Goal: Information Seeking & Learning: Learn about a topic

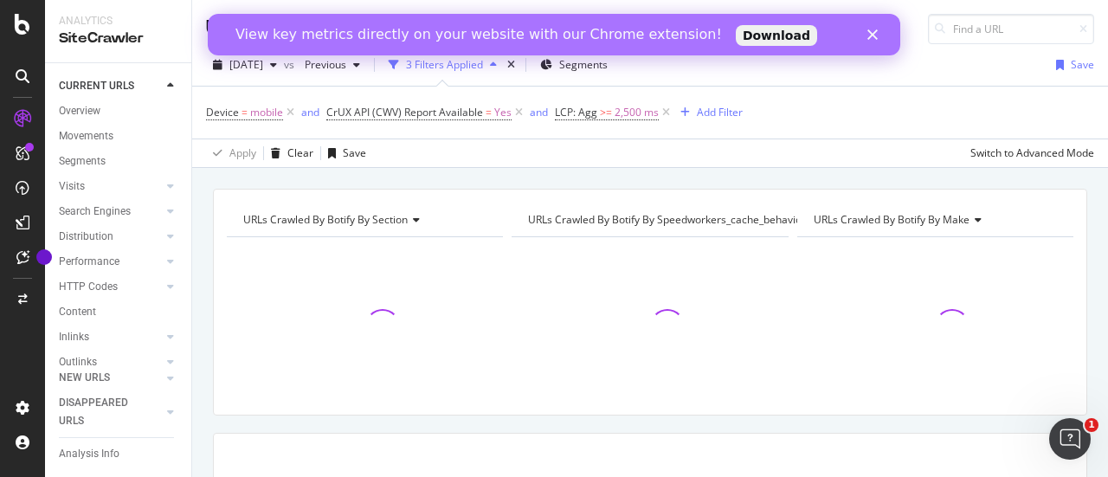
click at [871, 35] on polygon "Close" at bounding box center [872, 34] width 10 height 10
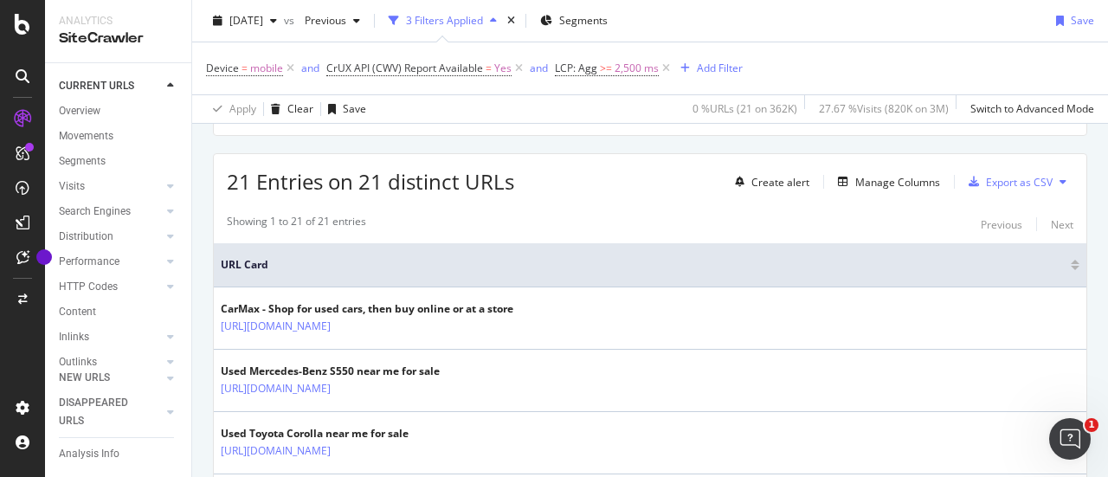
scroll to position [285, 0]
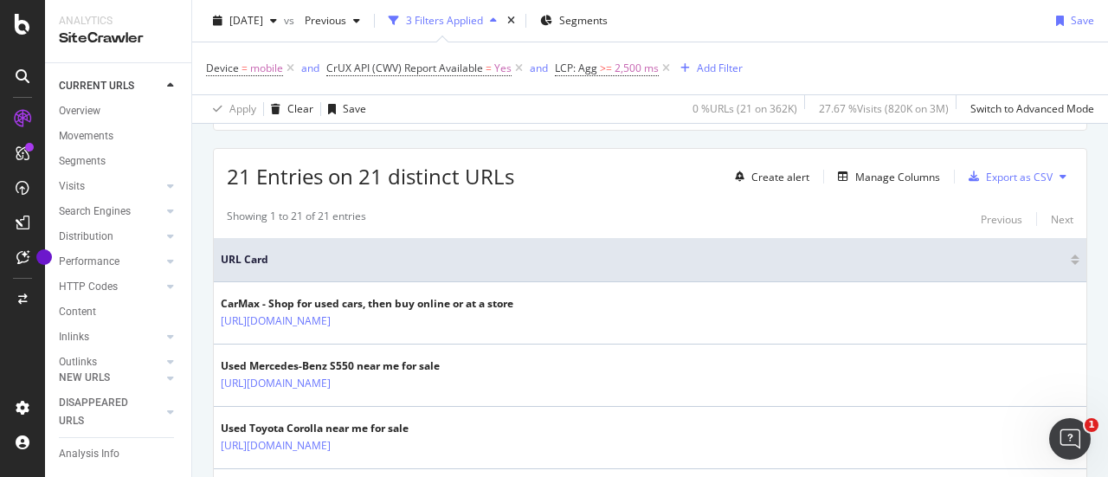
click at [1059, 171] on icon at bounding box center [1062, 176] width 7 height 10
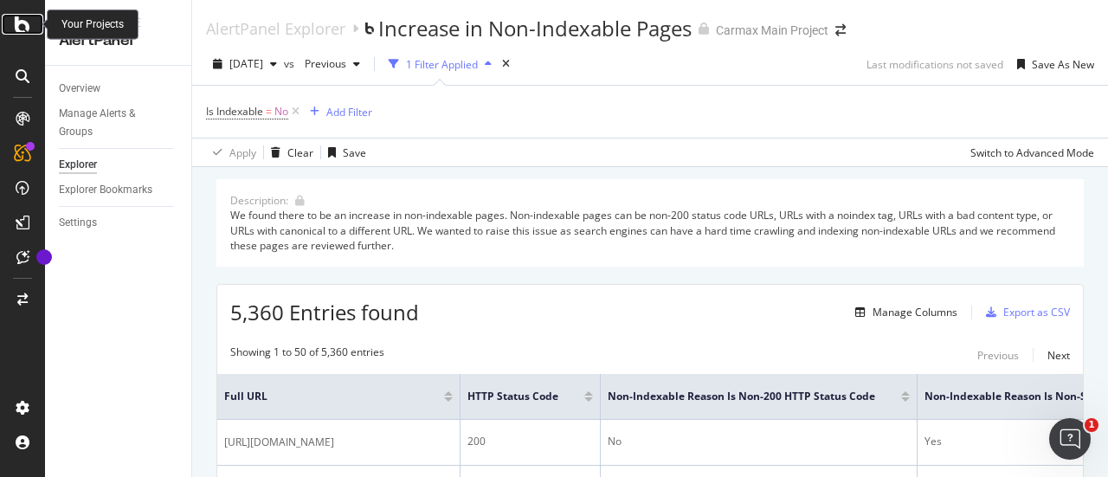
click at [15, 29] on icon at bounding box center [23, 24] width 16 height 21
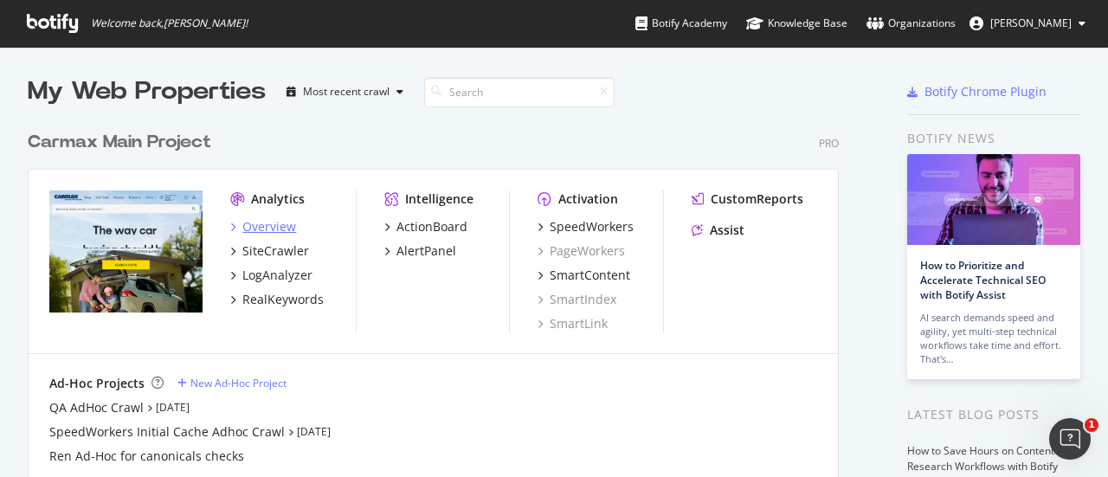
click at [234, 225] on icon "grid" at bounding box center [232, 226] width 5 height 9
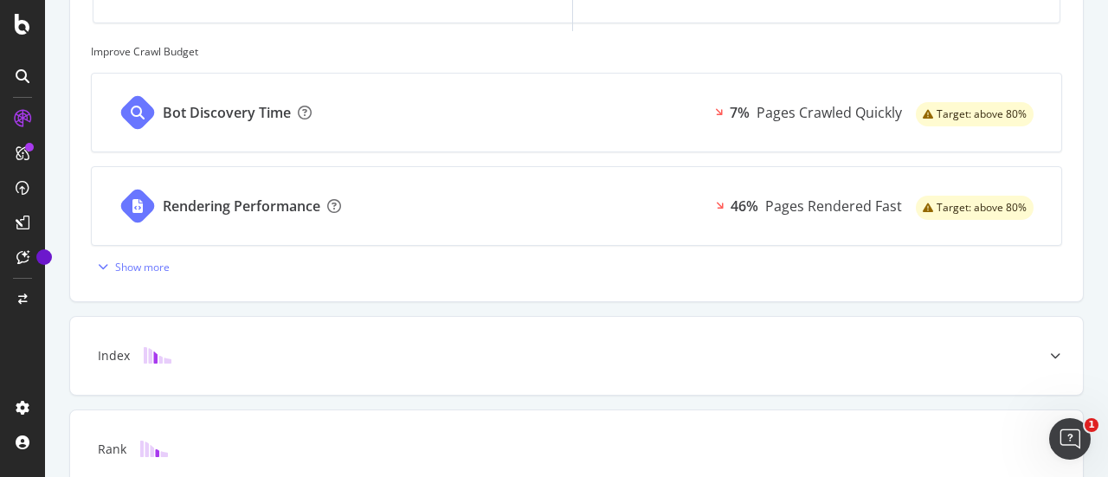
scroll to position [770, 0]
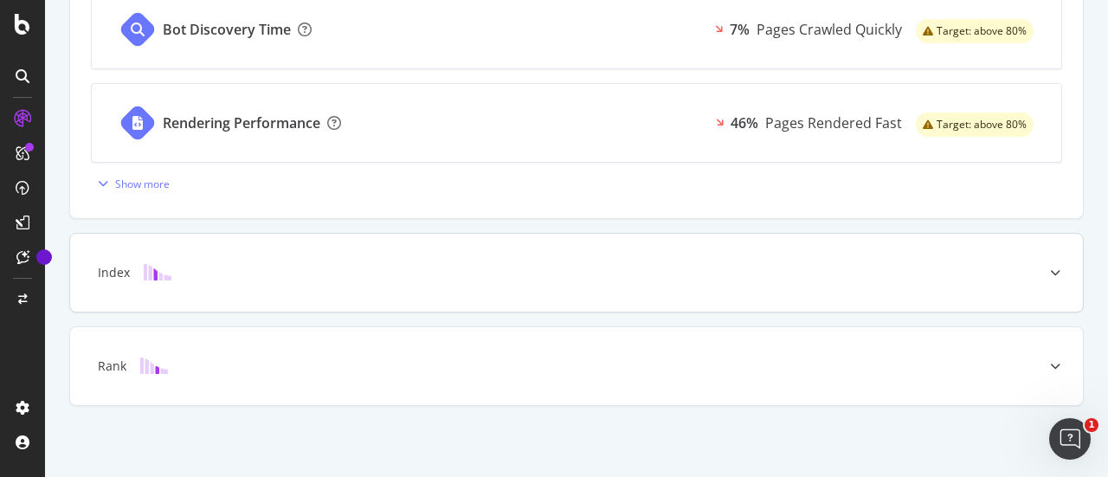
click at [1051, 265] on div at bounding box center [1054, 273] width 55 height 78
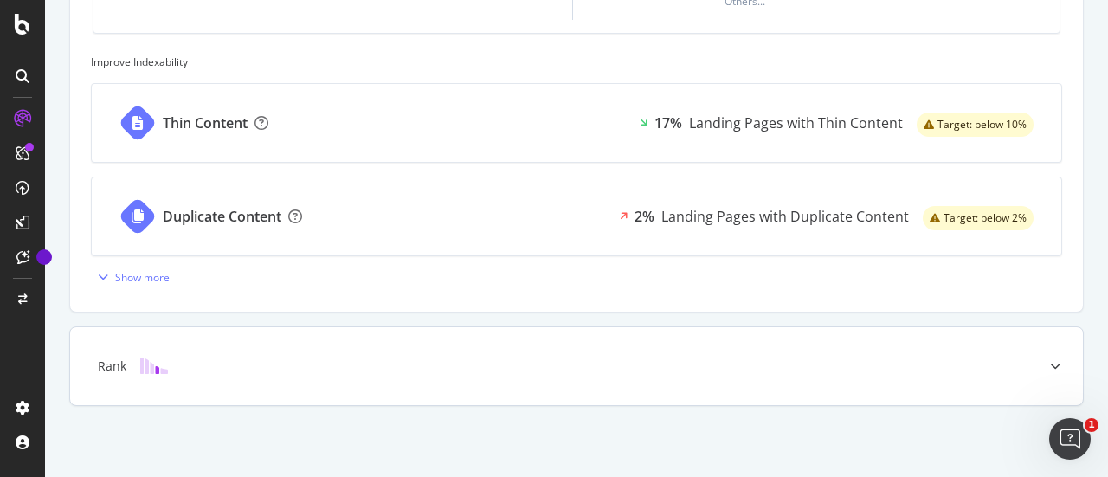
click at [1038, 354] on div at bounding box center [1054, 366] width 55 height 78
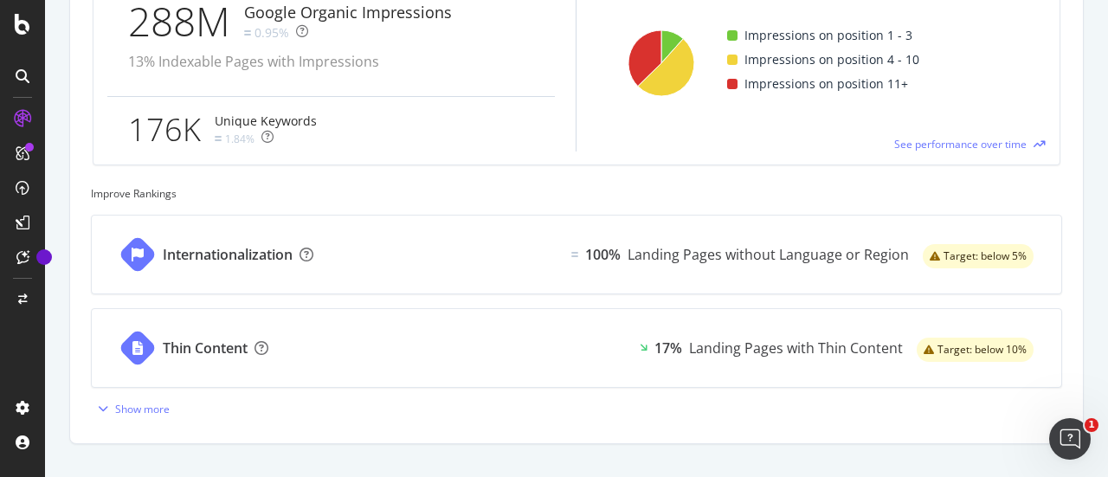
scroll to position [826, 0]
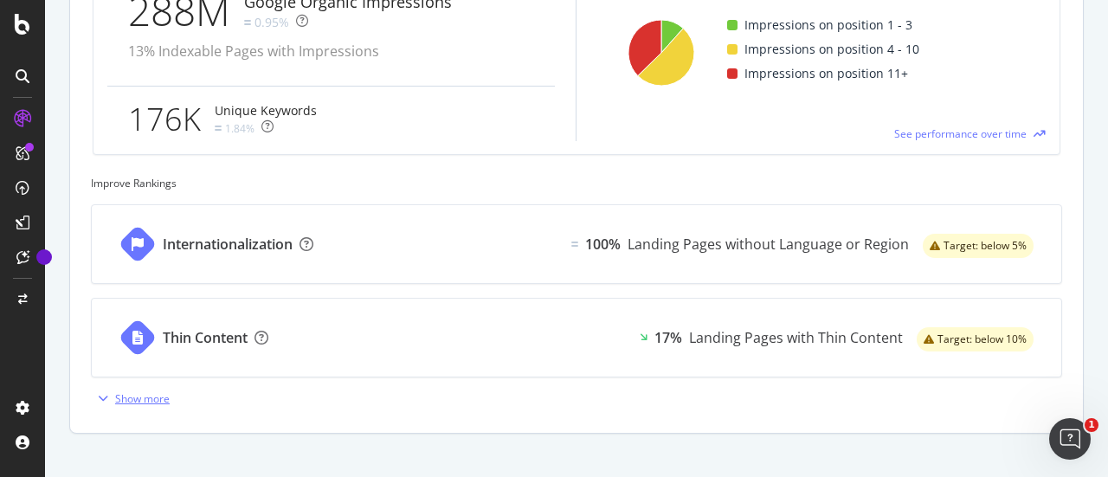
click at [138, 392] on div "Show more" at bounding box center [142, 398] width 55 height 15
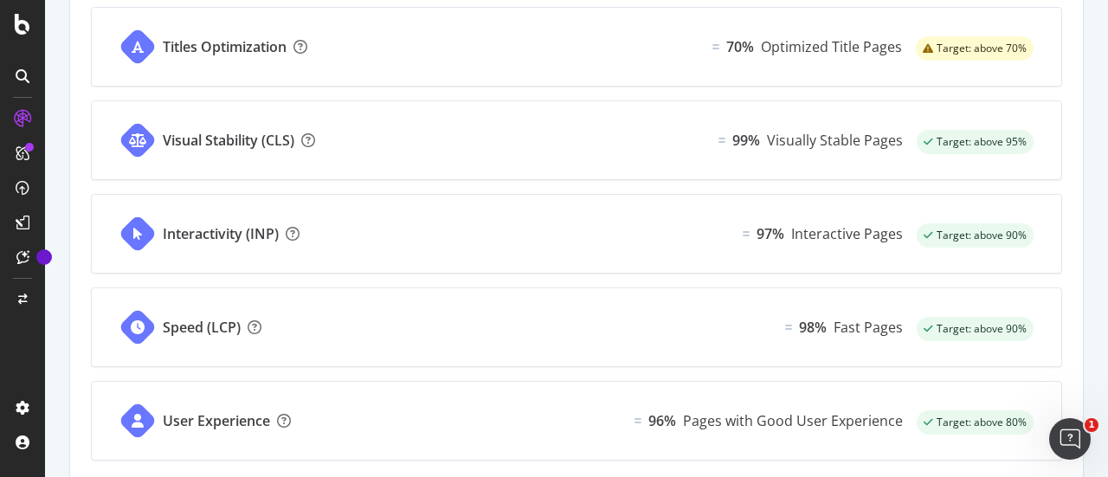
scroll to position [1197, 0]
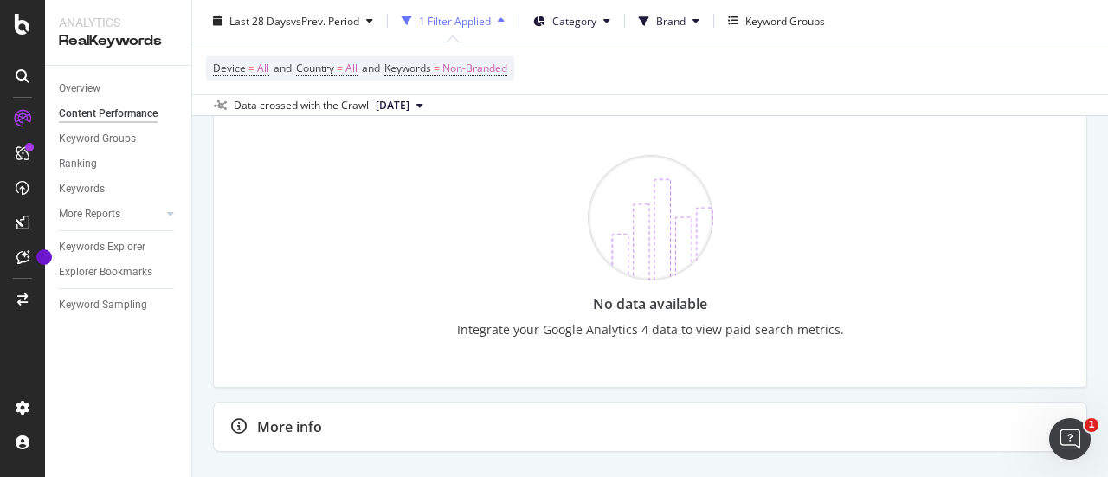
scroll to position [3174, 0]
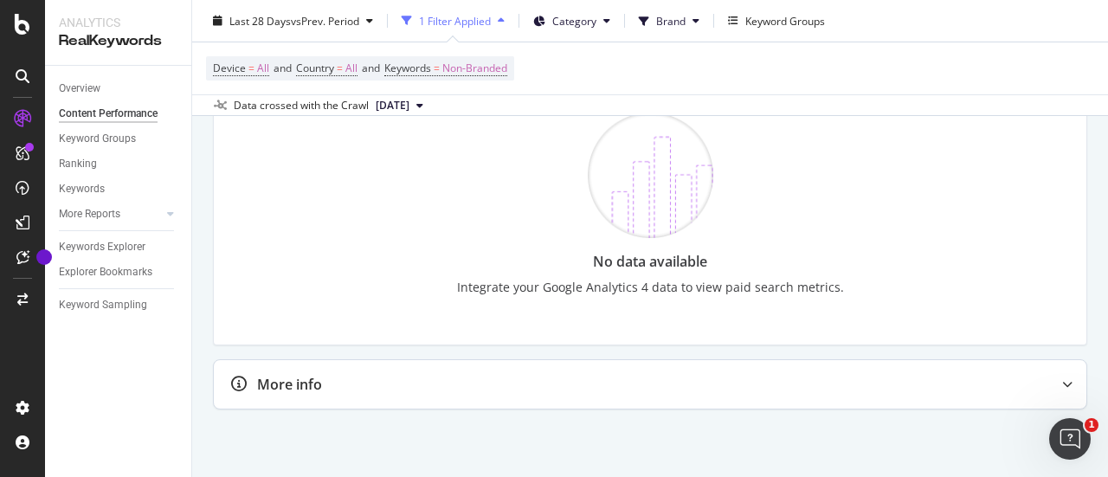
click at [1054, 375] on div at bounding box center [1067, 384] width 38 height 48
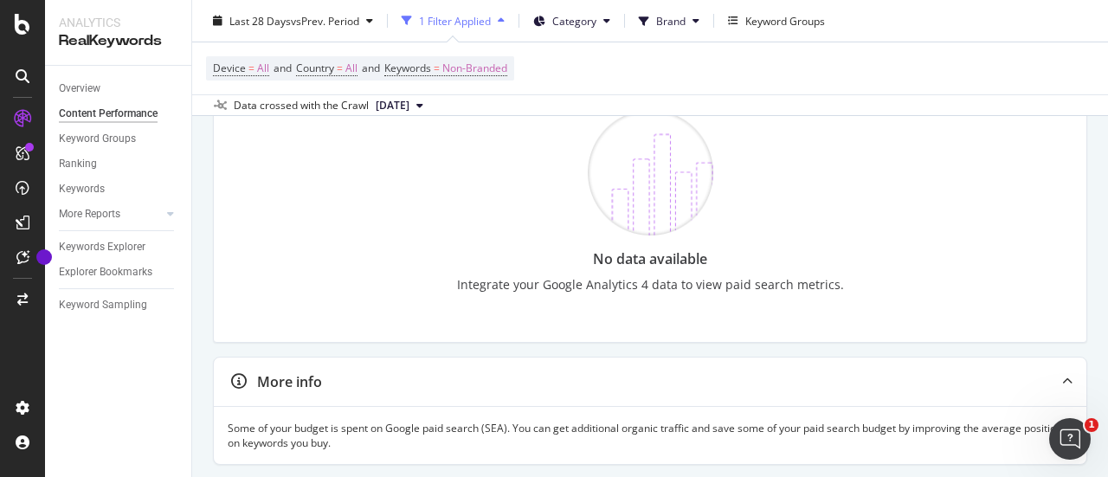
scroll to position [3232, 0]
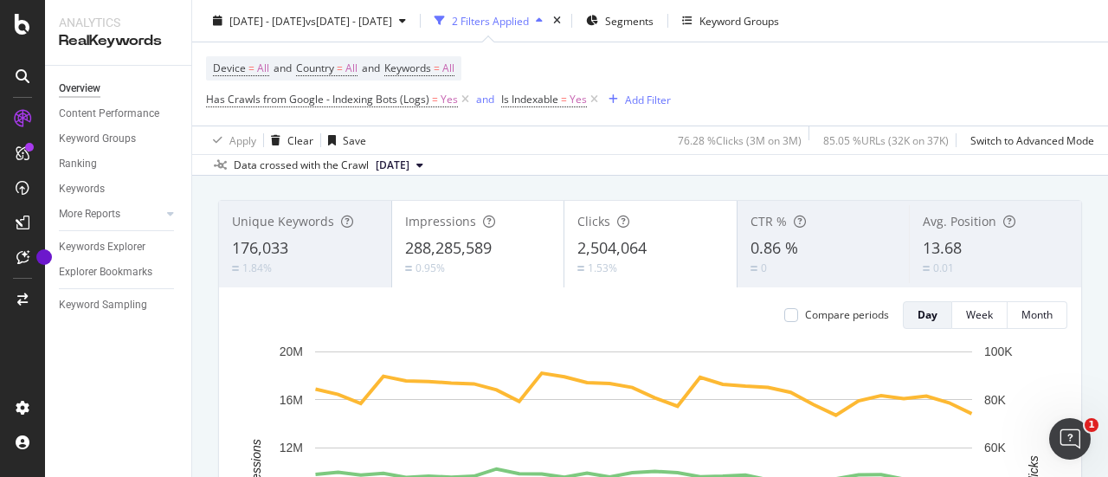
scroll to position [66, 0]
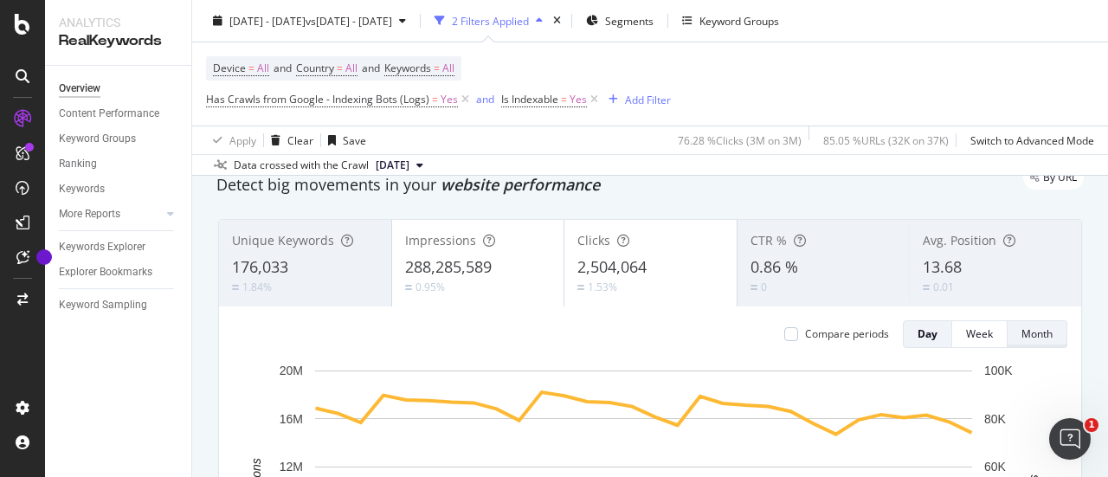
click at [1045, 341] on button "Month" at bounding box center [1037, 334] width 60 height 28
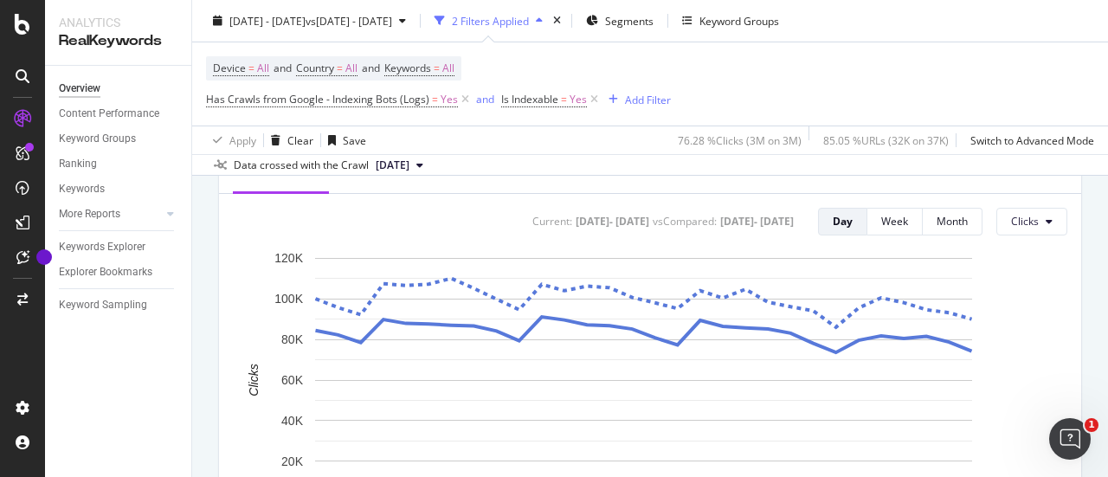
scroll to position [746, 0]
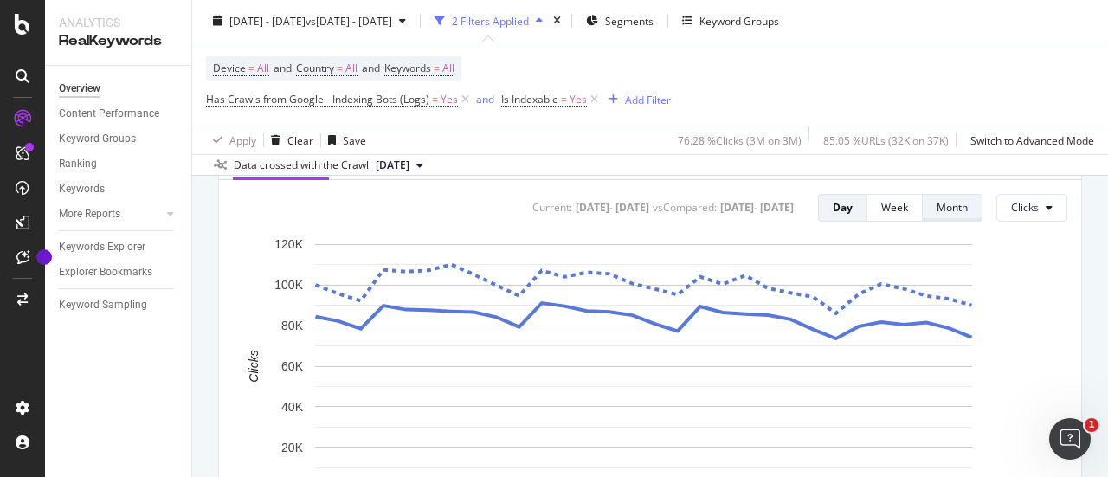
click at [967, 203] on button "Month" at bounding box center [952, 208] width 60 height 28
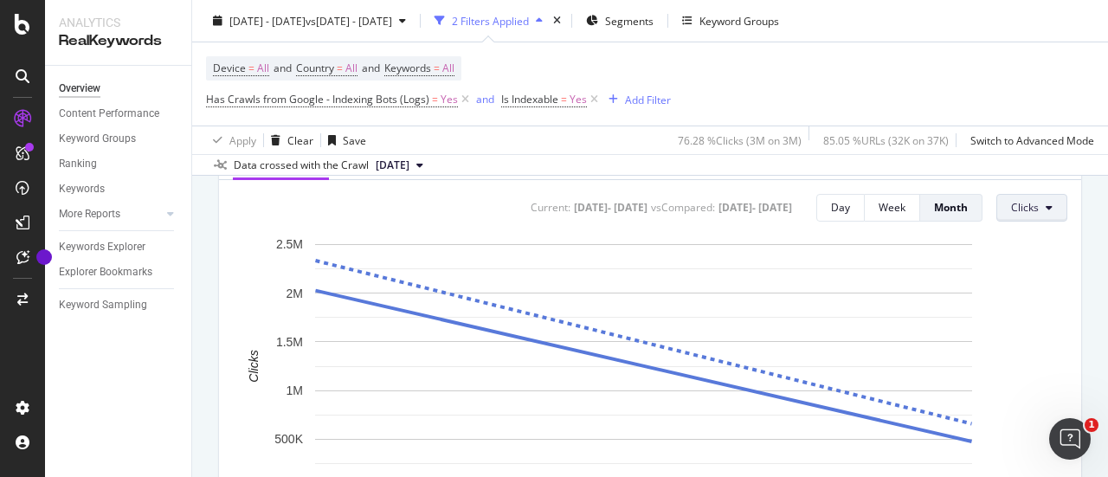
click at [1012, 200] on span "Clicks" at bounding box center [1025, 207] width 28 height 15
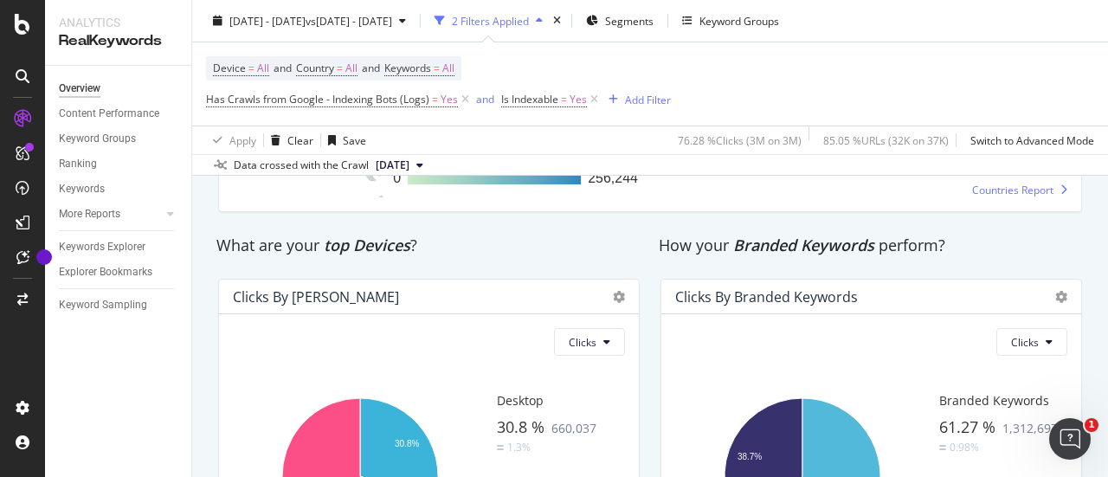
scroll to position [2921, 0]
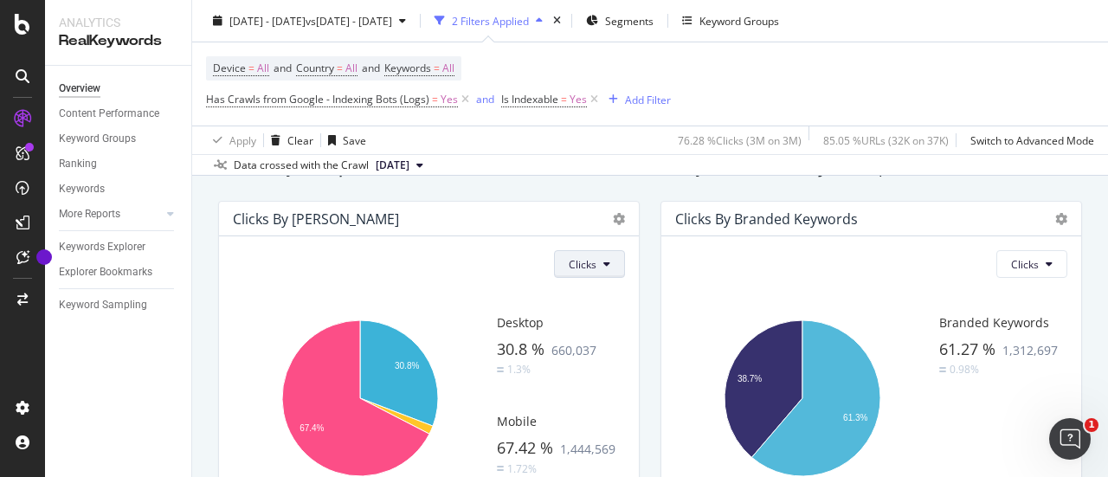
click at [614, 278] on button "Clicks" at bounding box center [589, 264] width 71 height 28
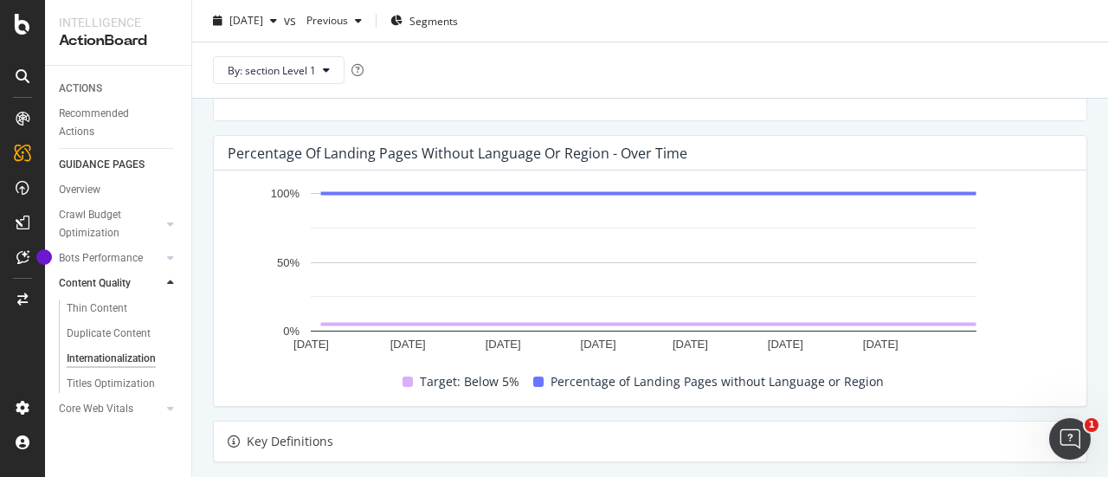
scroll to position [468, 0]
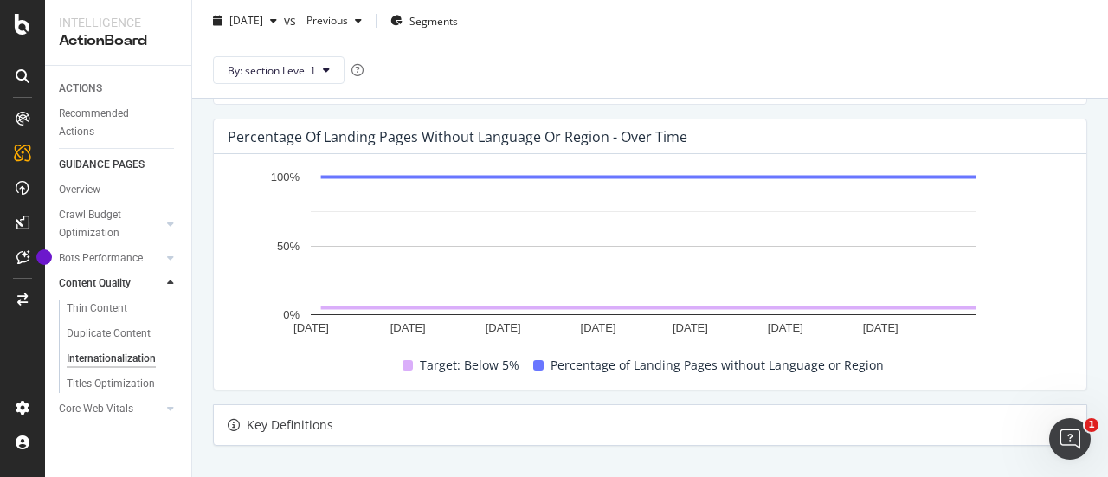
click at [1030, 427] on div "Key Definitions" at bounding box center [650, 425] width 872 height 40
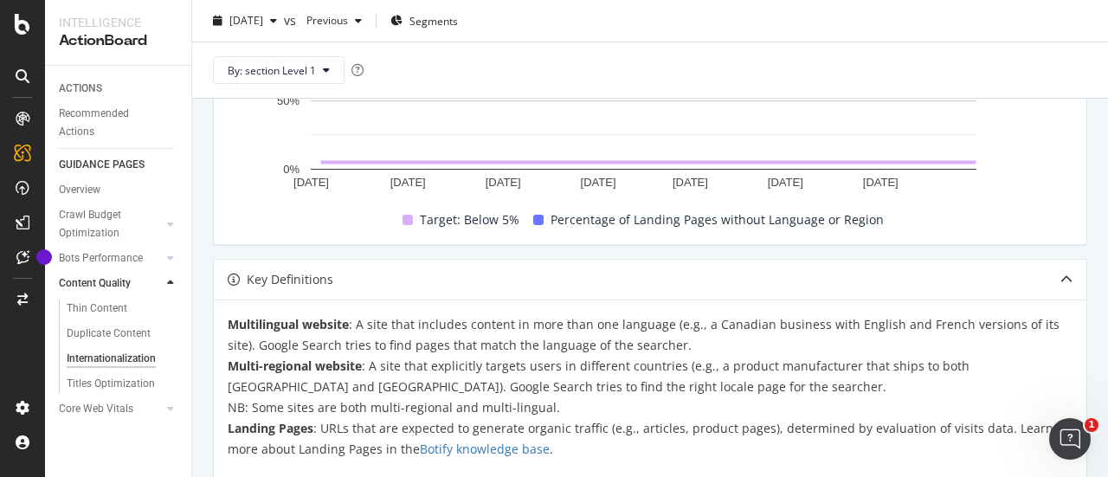
scroll to position [651, 0]
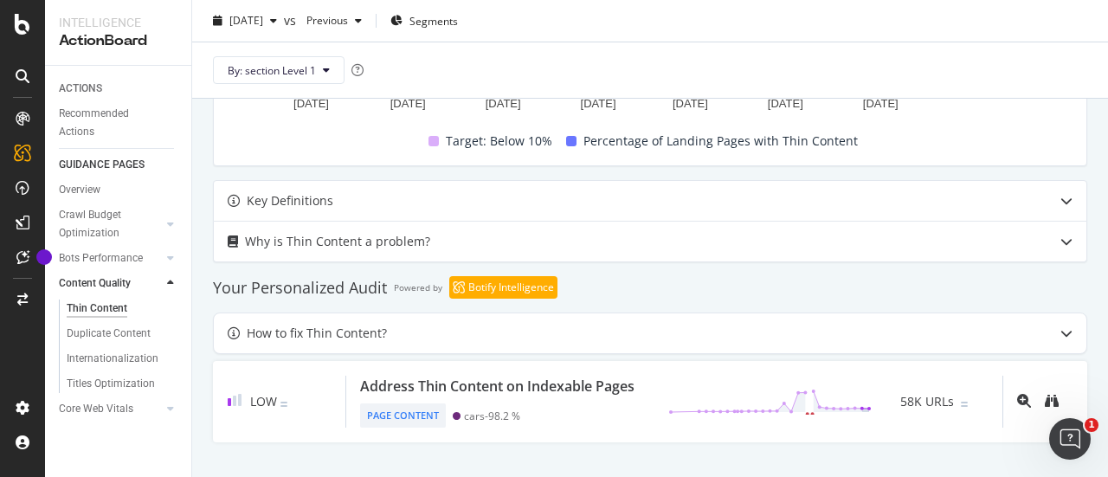
scroll to position [704, 0]
click at [1060, 235] on icon at bounding box center [1066, 241] width 12 height 12
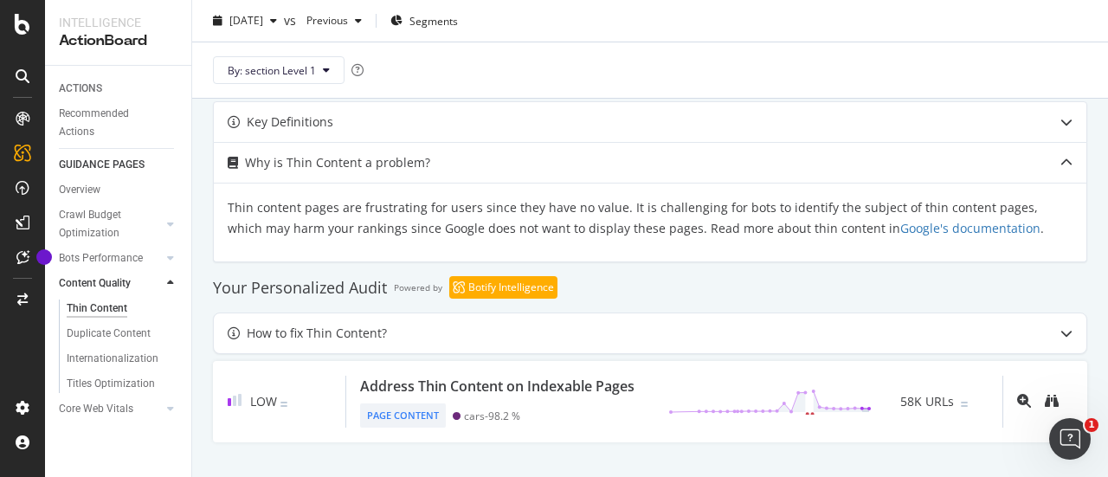
scroll to position [787, 0]
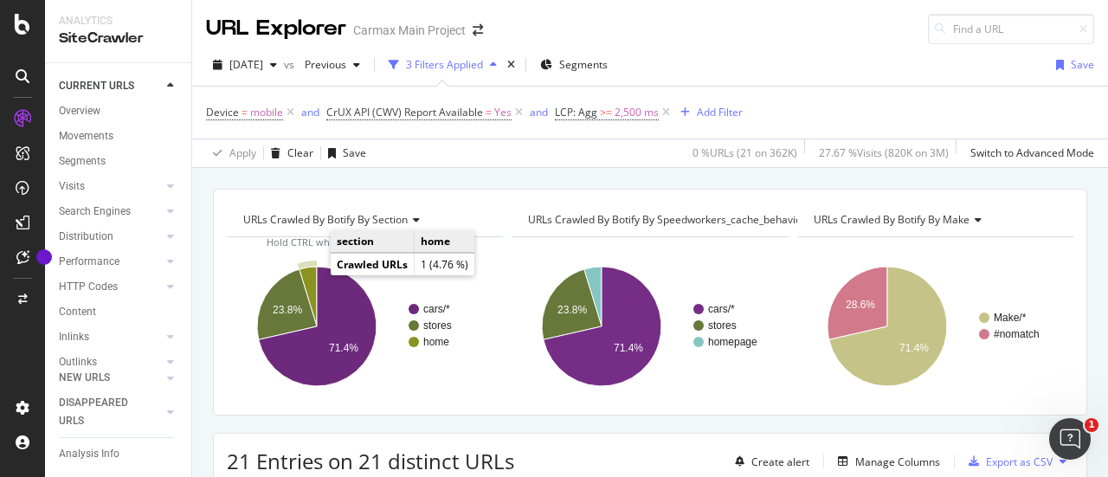
click at [310, 273] on icon "A chart." at bounding box center [307, 297] width 17 height 60
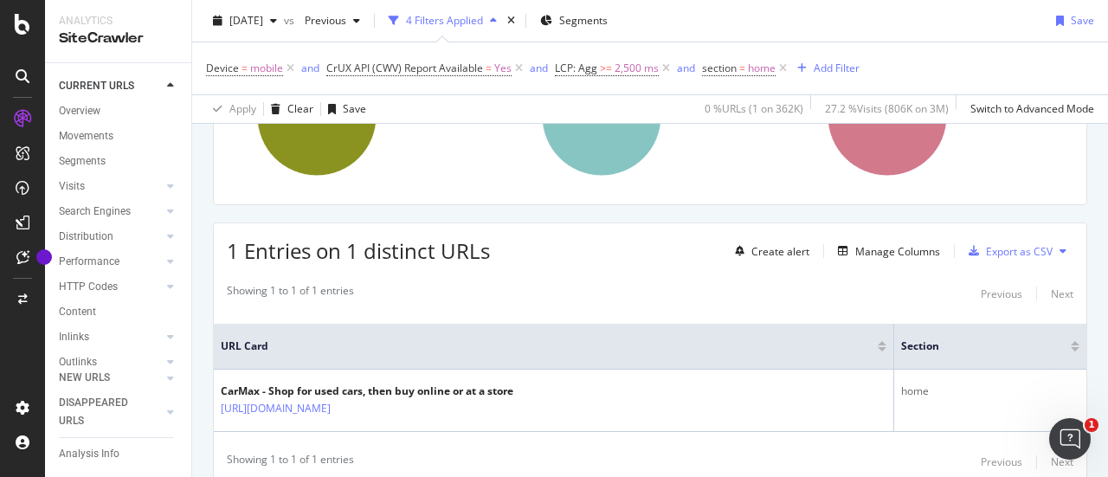
scroll to position [274, 0]
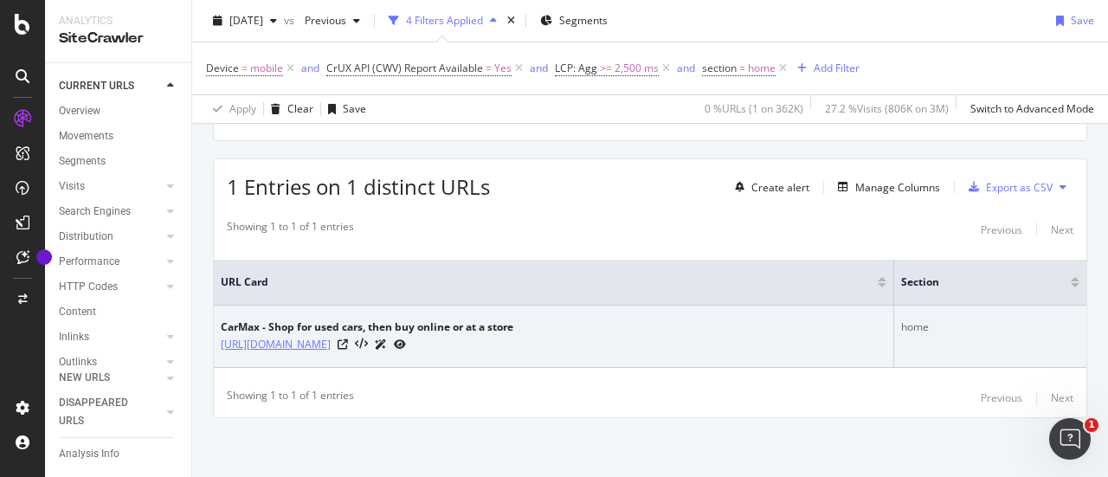
click at [318, 339] on link "[URL][DOMAIN_NAME]" at bounding box center [276, 344] width 110 height 17
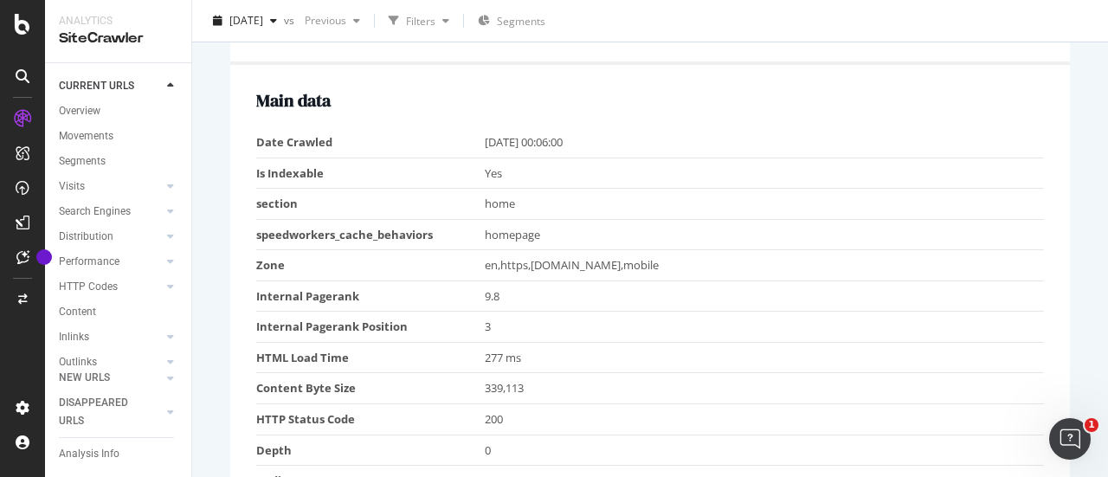
scroll to position [473, 0]
